Goal: Transaction & Acquisition: Subscribe to service/newsletter

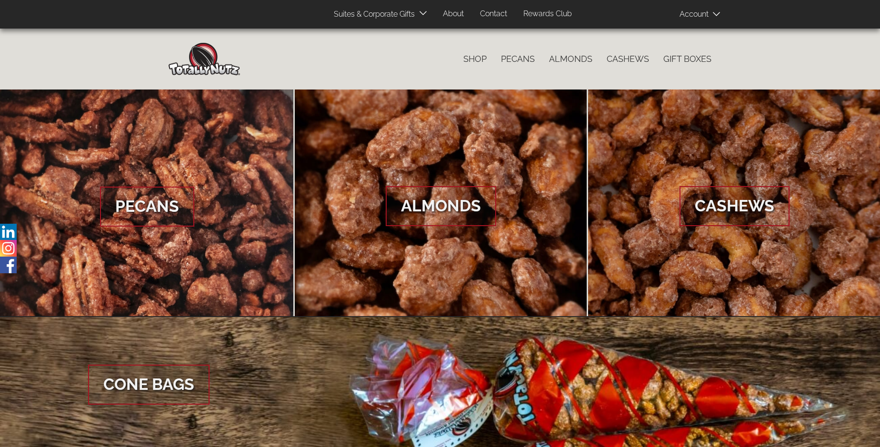
scroll to position [1423, 0]
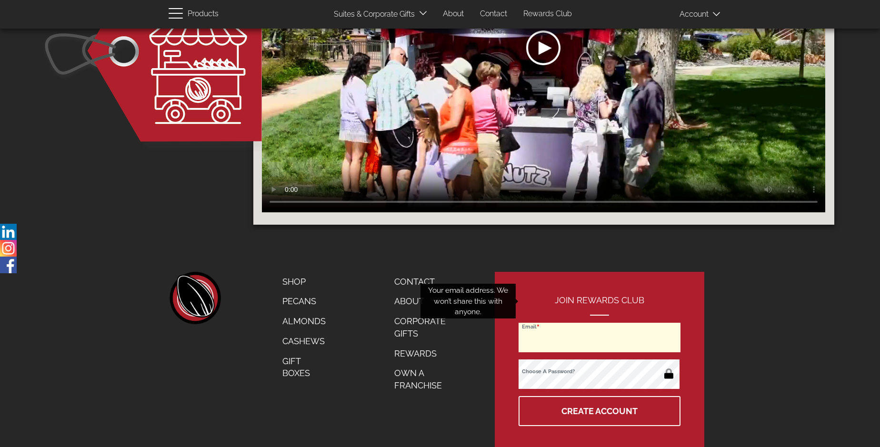
click at [600, 323] on input "Email" at bounding box center [600, 338] width 162 height 30
type input "[EMAIL_ADDRESS][DOMAIN_NAME]"
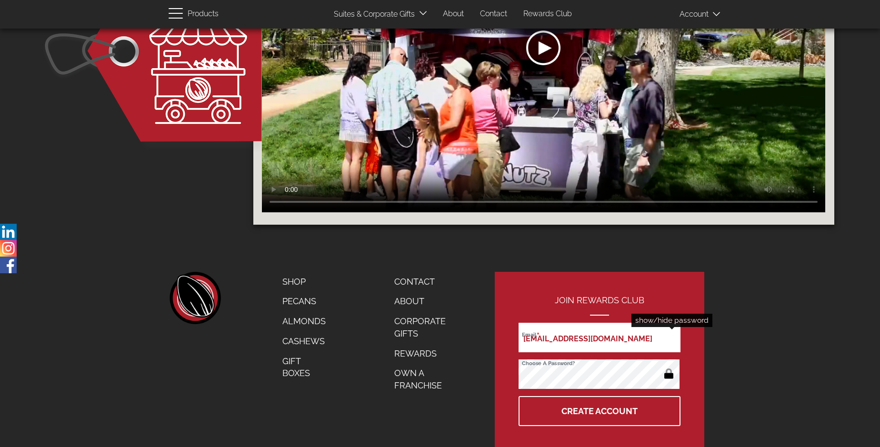
click at [669, 367] on button "button" at bounding box center [669, 374] width 19 height 15
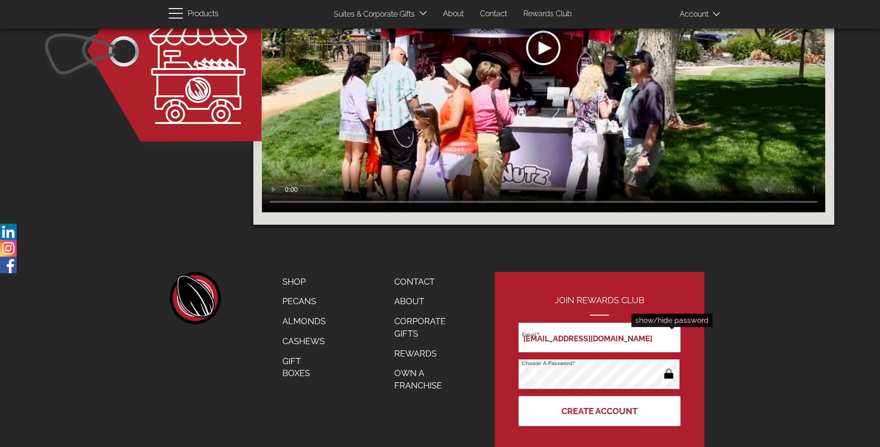
click at [600, 396] on button "Create Account" at bounding box center [600, 411] width 162 height 30
